Goal: Find specific page/section: Find specific page/section

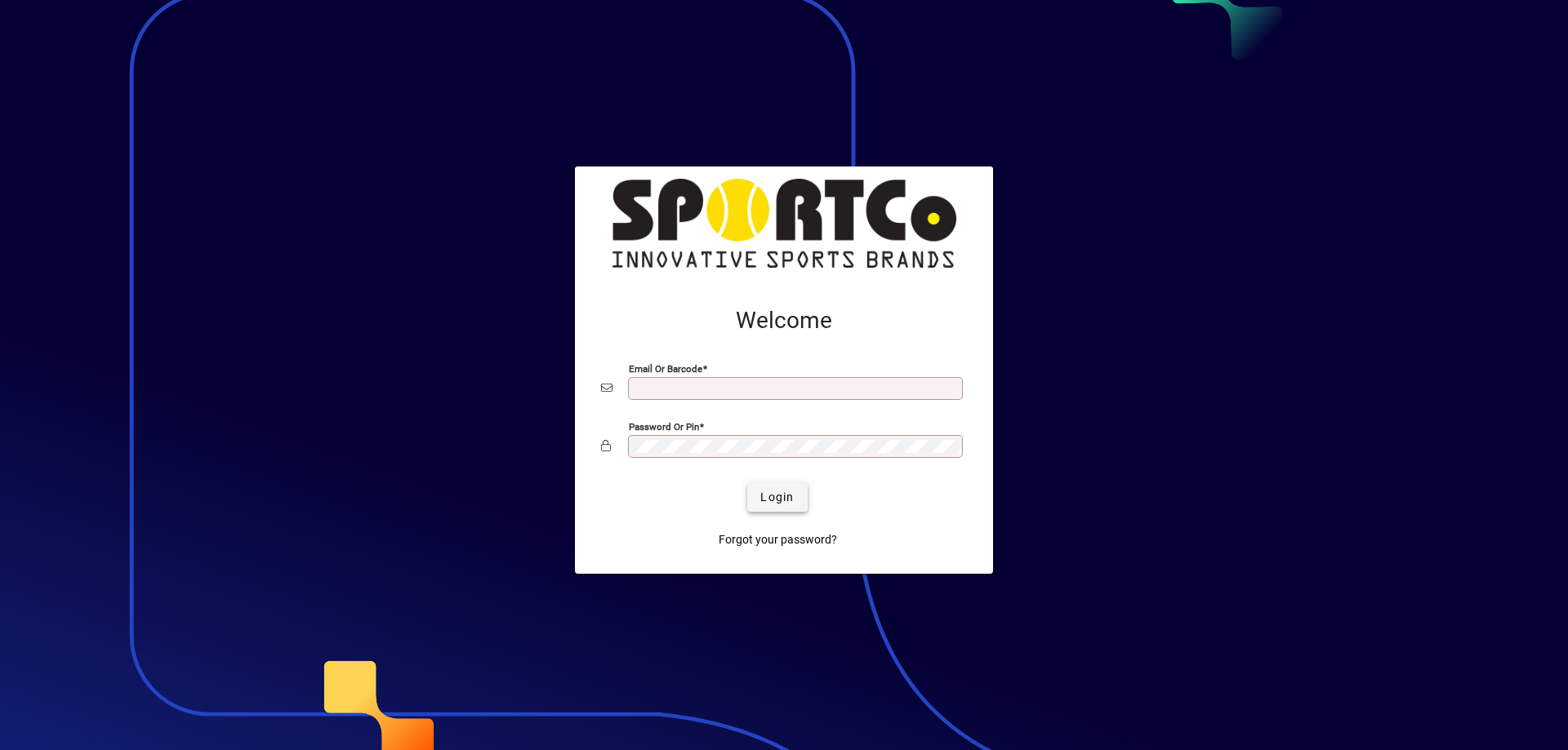
type input "**********"
click at [772, 491] on span "Login" at bounding box center [777, 497] width 33 height 17
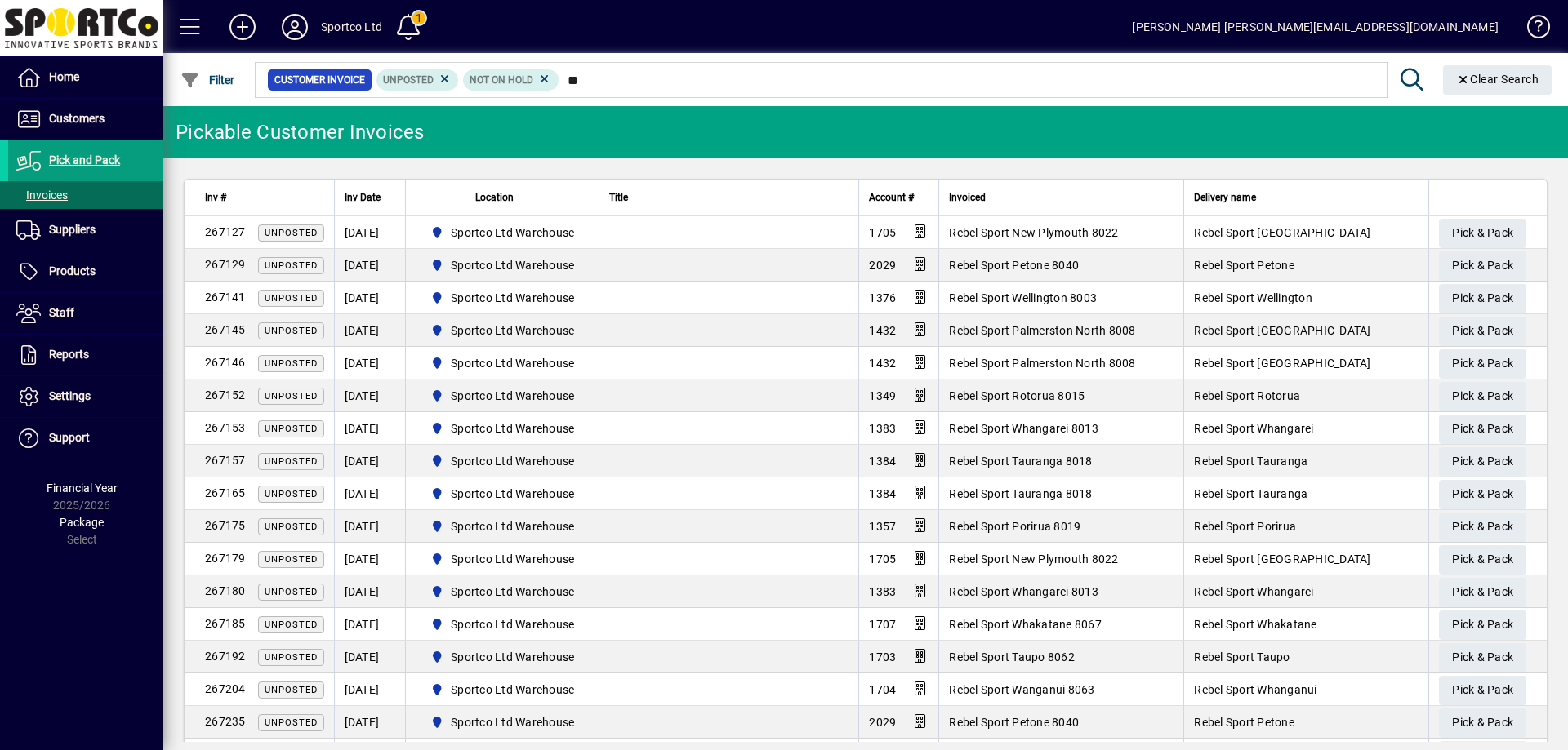
type input "*"
